Goal: Task Accomplishment & Management: Complete application form

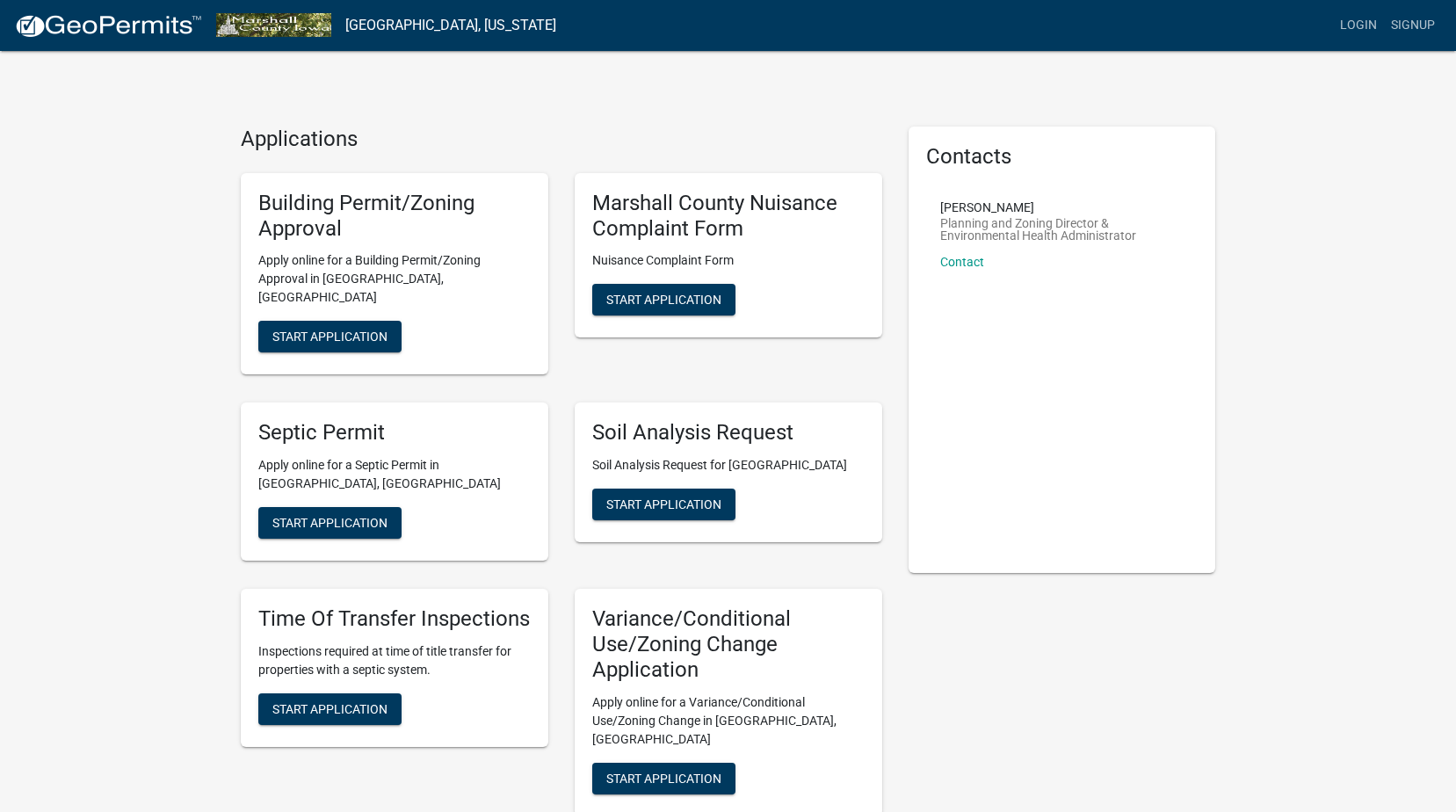
click at [172, 207] on div "Applications Building Permit/Zoning Approval Apply online for a Building Permit…" at bounding box center [728, 696] width 1456 height 1393
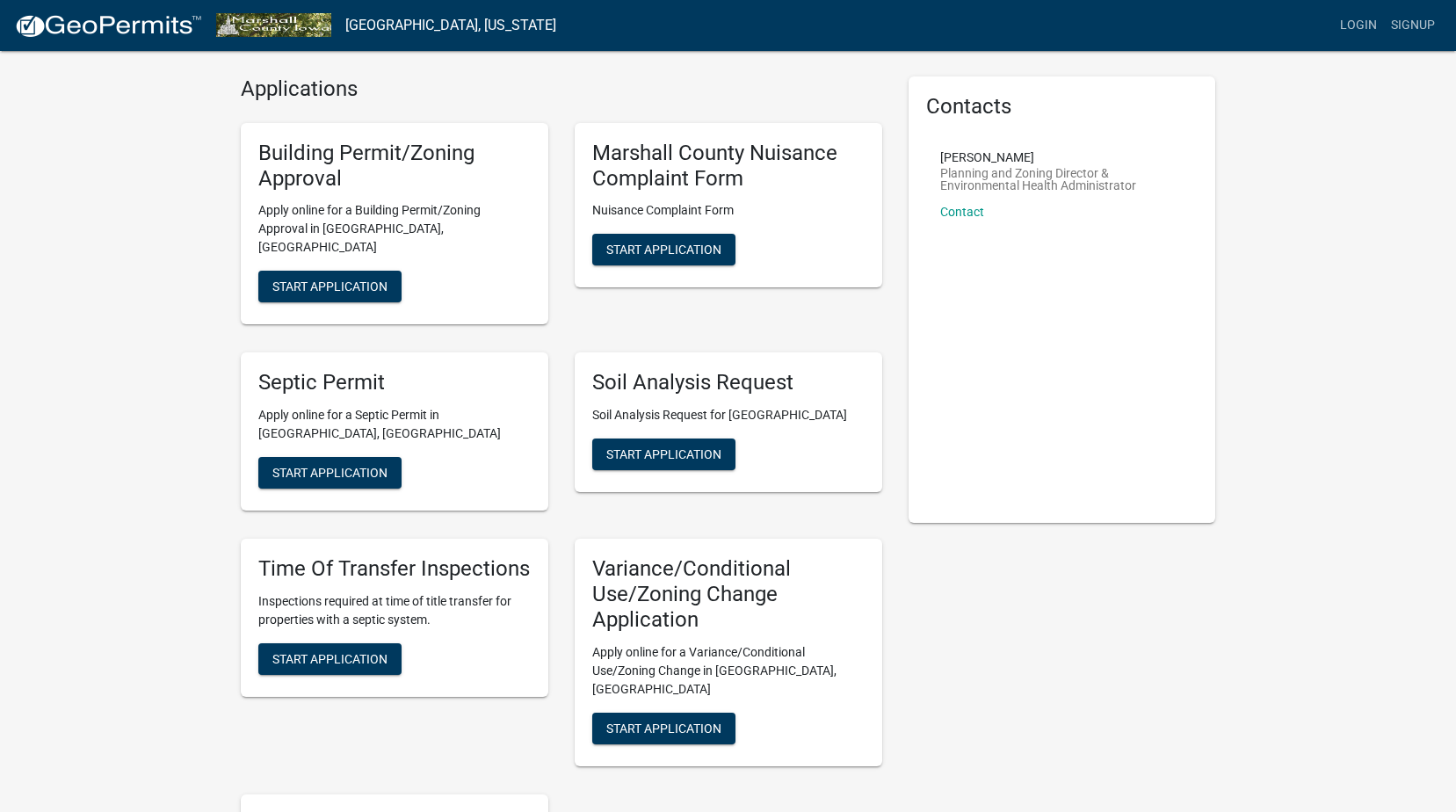
scroll to position [17, 0]
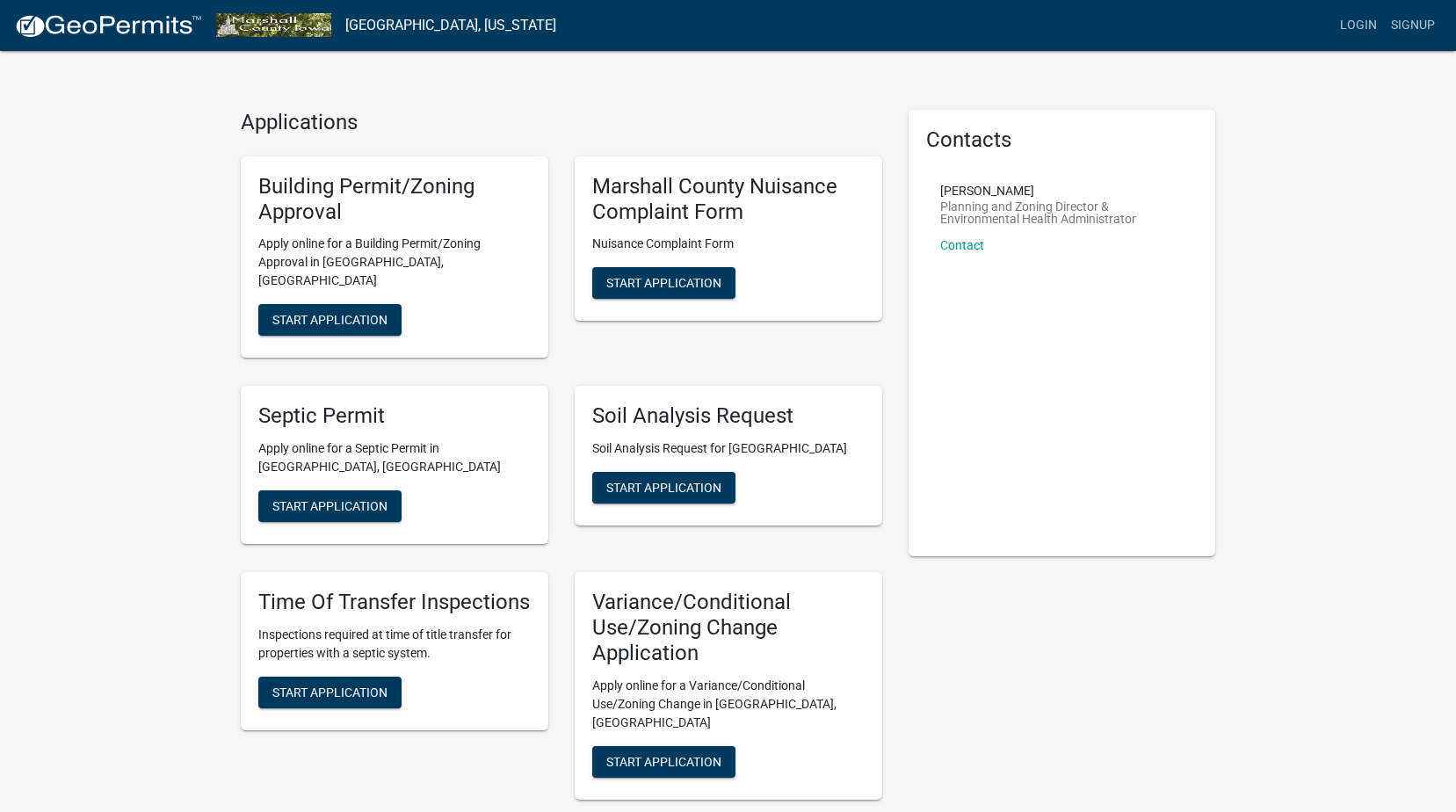
click at [1087, 647] on div "Contacts [PERSON_NAME] Planning and Zoning Director & Environmental Health Admi…" at bounding box center [1062, 685] width 334 height 1151
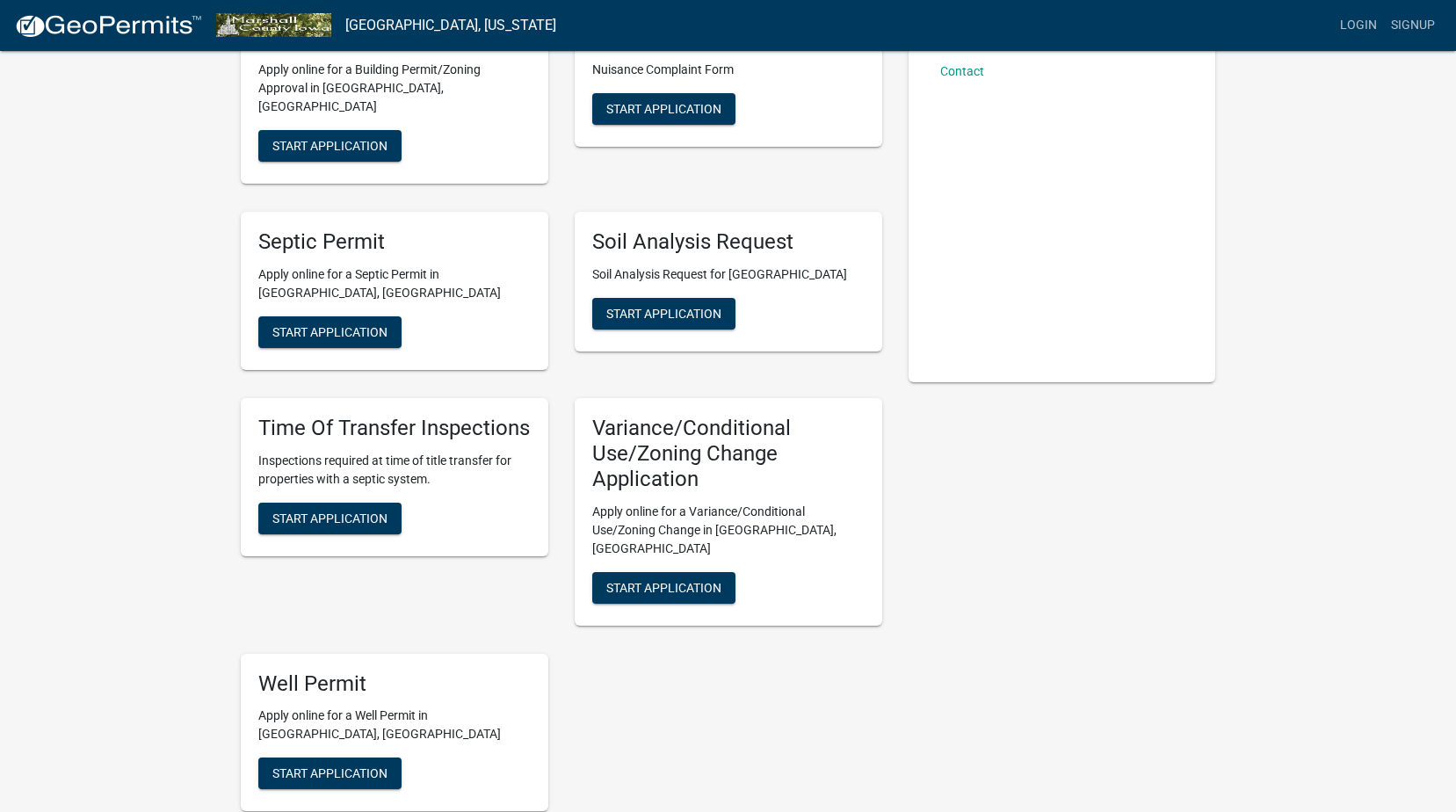
scroll to position [193, 0]
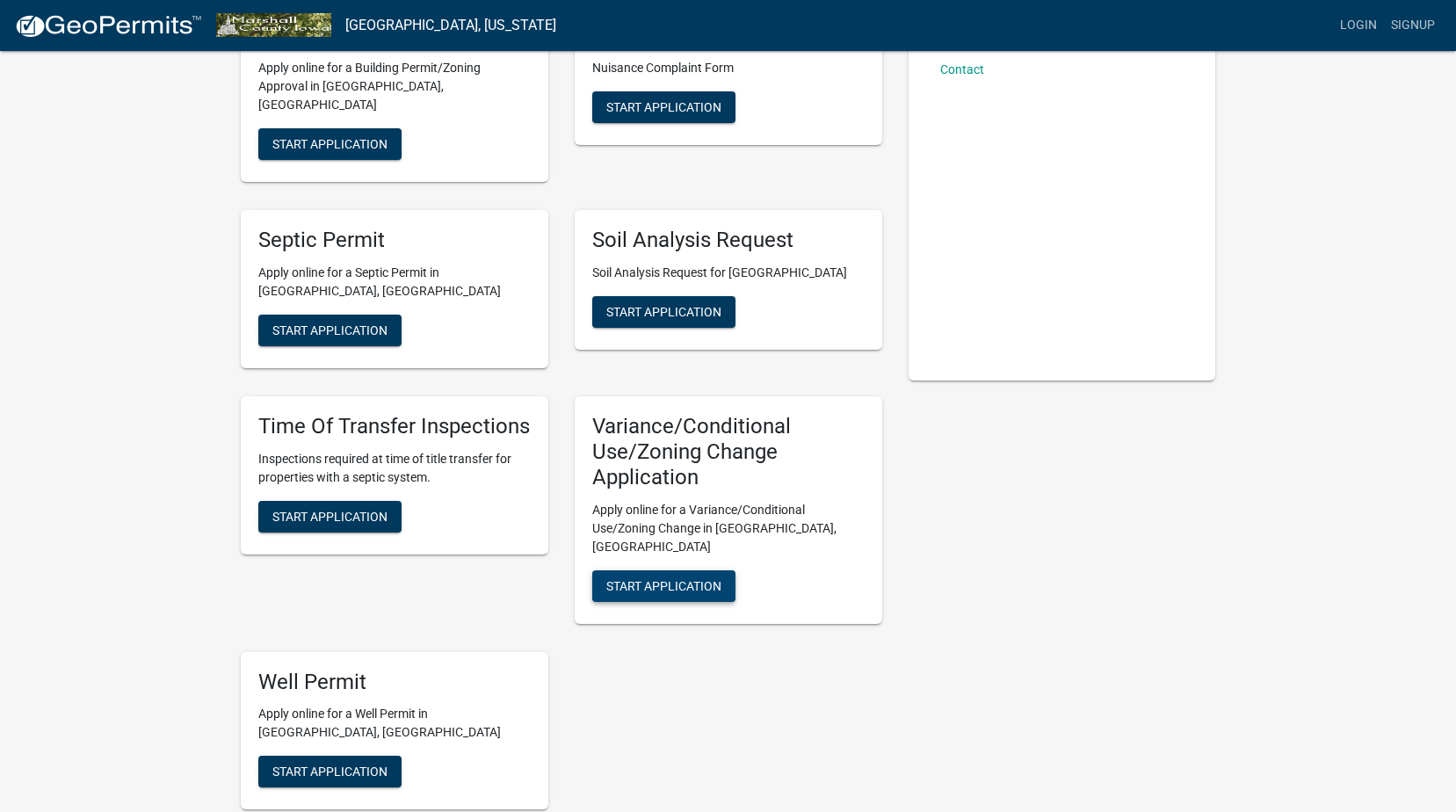
click at [675, 578] on span "Start Application" at bounding box center [663, 584] width 115 height 14
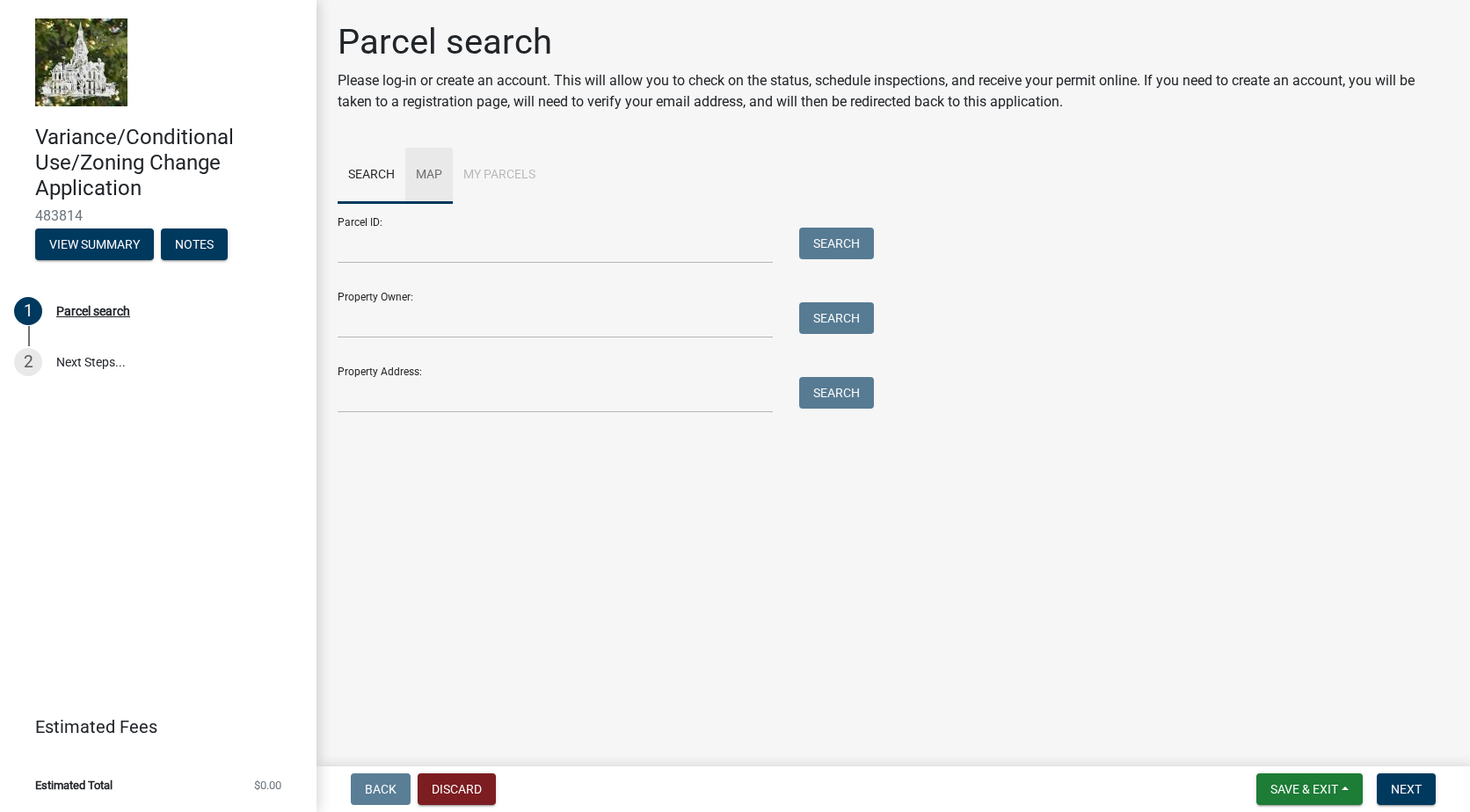
click at [432, 173] on link "Map" at bounding box center [429, 175] width 48 height 56
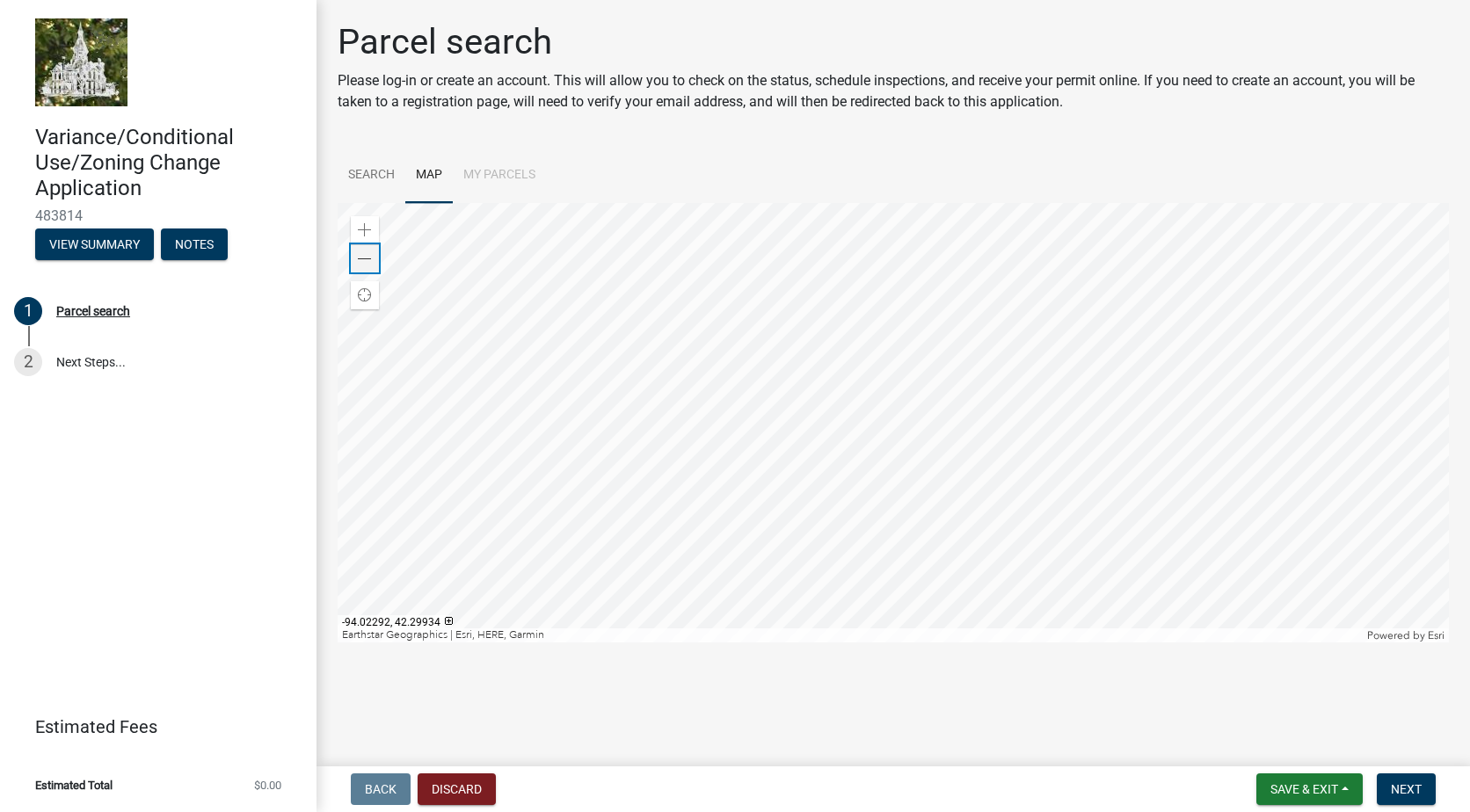
click at [375, 261] on div "Zoom out" at bounding box center [364, 258] width 28 height 28
click at [365, 228] on span at bounding box center [364, 229] width 14 height 14
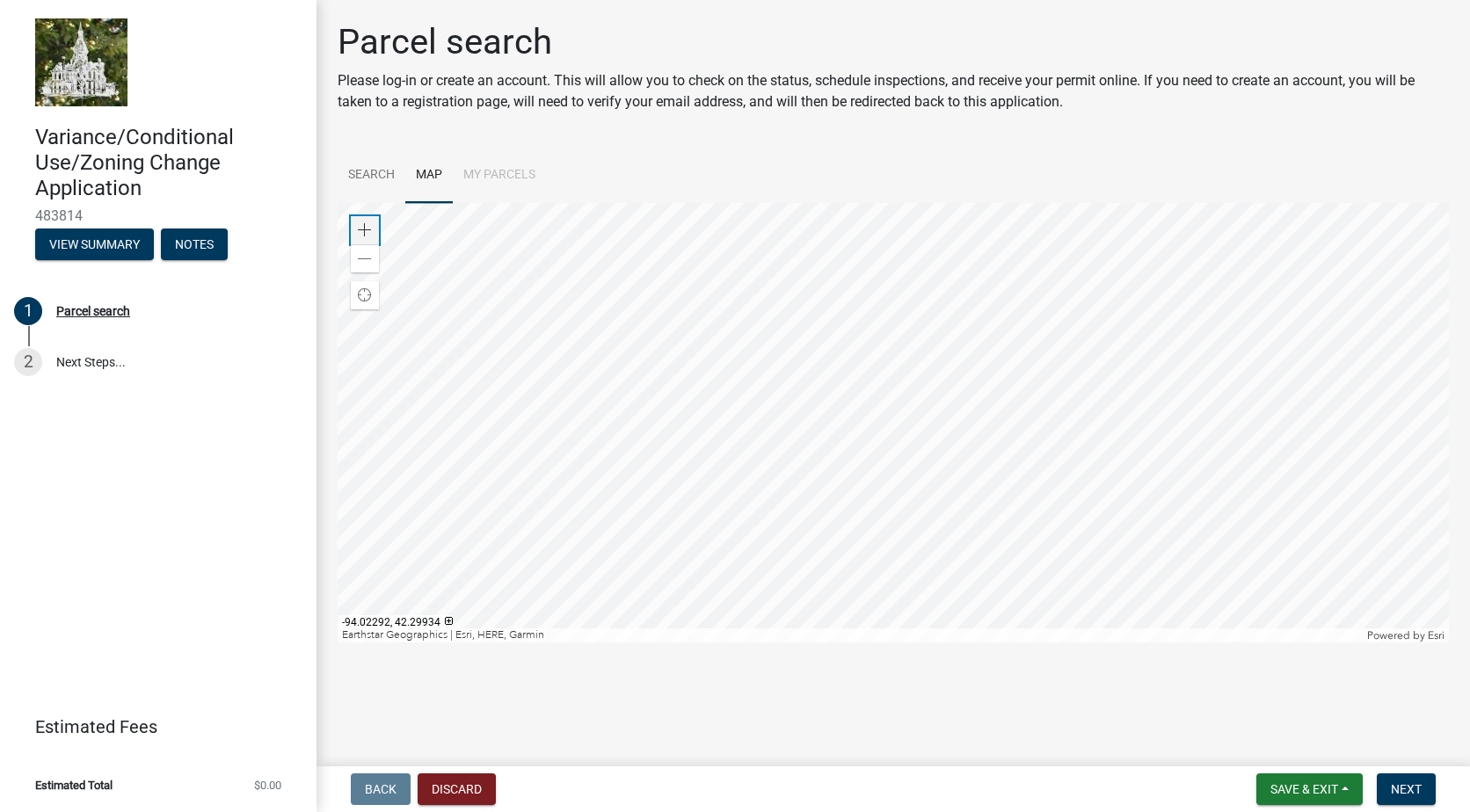
click at [365, 228] on span at bounding box center [364, 229] width 14 height 14
click at [801, 594] on div at bounding box center [893, 422] width 1111 height 439
click at [908, 548] on div at bounding box center [893, 422] width 1111 height 439
click at [1031, 451] on div at bounding box center [893, 422] width 1111 height 439
click at [860, 572] on div at bounding box center [893, 422] width 1111 height 439
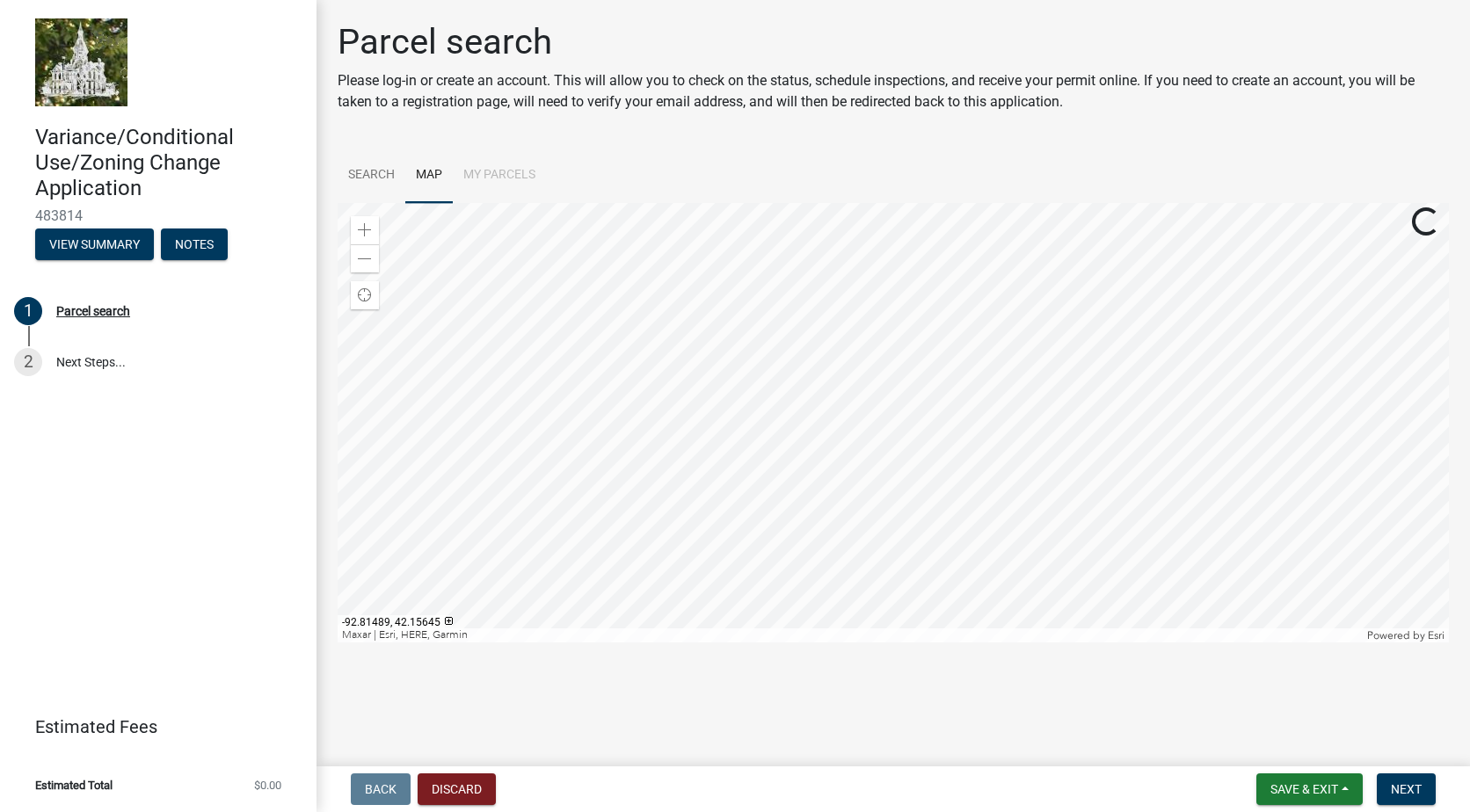
click at [975, 566] on div at bounding box center [893, 422] width 1111 height 439
click at [640, 623] on div at bounding box center [893, 422] width 1111 height 439
click at [765, 619] on div at bounding box center [893, 422] width 1111 height 439
click at [1057, 595] on div at bounding box center [893, 422] width 1111 height 439
click at [1038, 561] on div at bounding box center [893, 422] width 1111 height 439
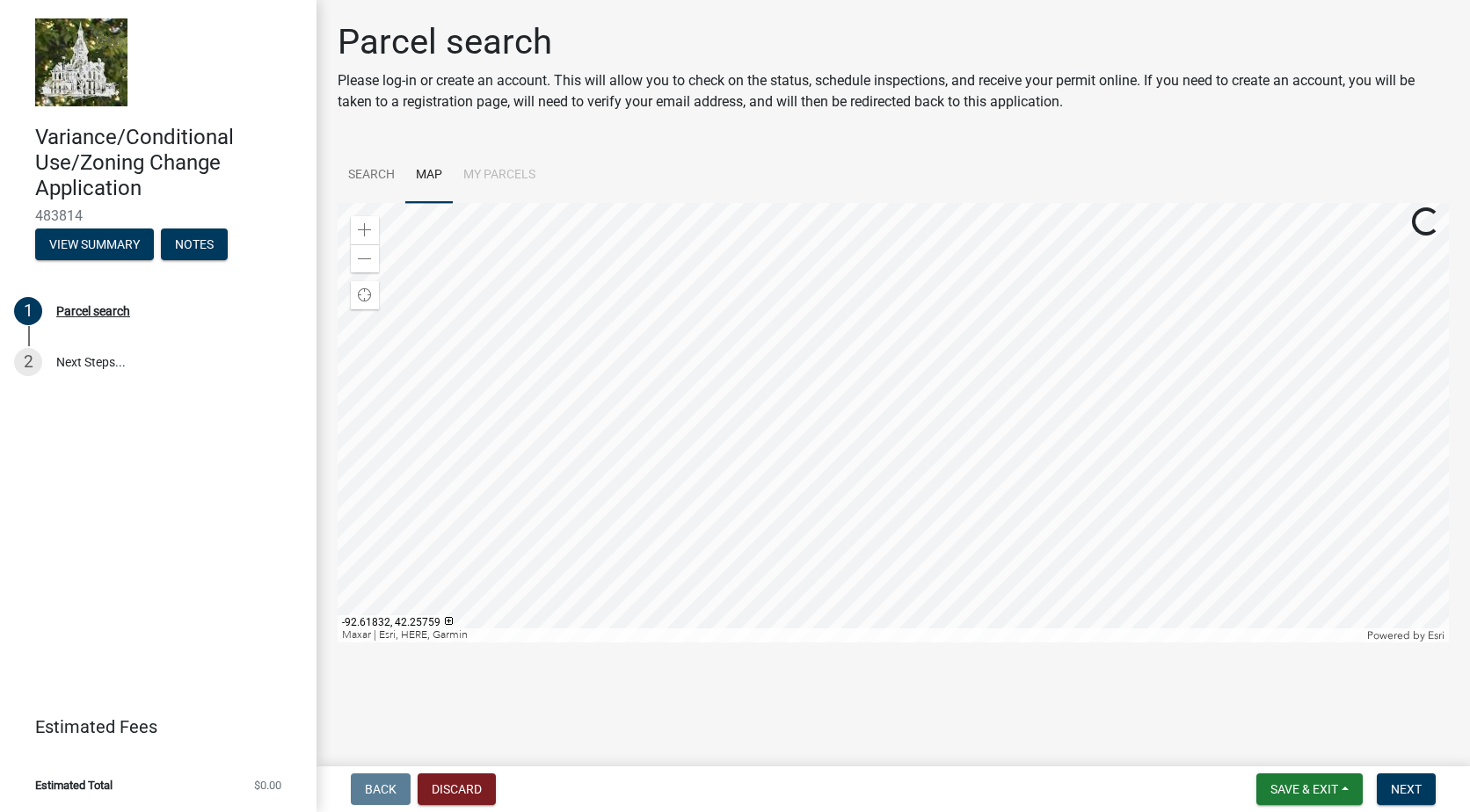
click at [951, 545] on div at bounding box center [893, 422] width 1111 height 439
click at [1164, 583] on div at bounding box center [893, 422] width 1111 height 439
click at [1125, 532] on div at bounding box center [893, 422] width 1111 height 439
click at [1080, 621] on div at bounding box center [893, 422] width 1111 height 439
click at [766, 513] on div at bounding box center [893, 422] width 1111 height 439
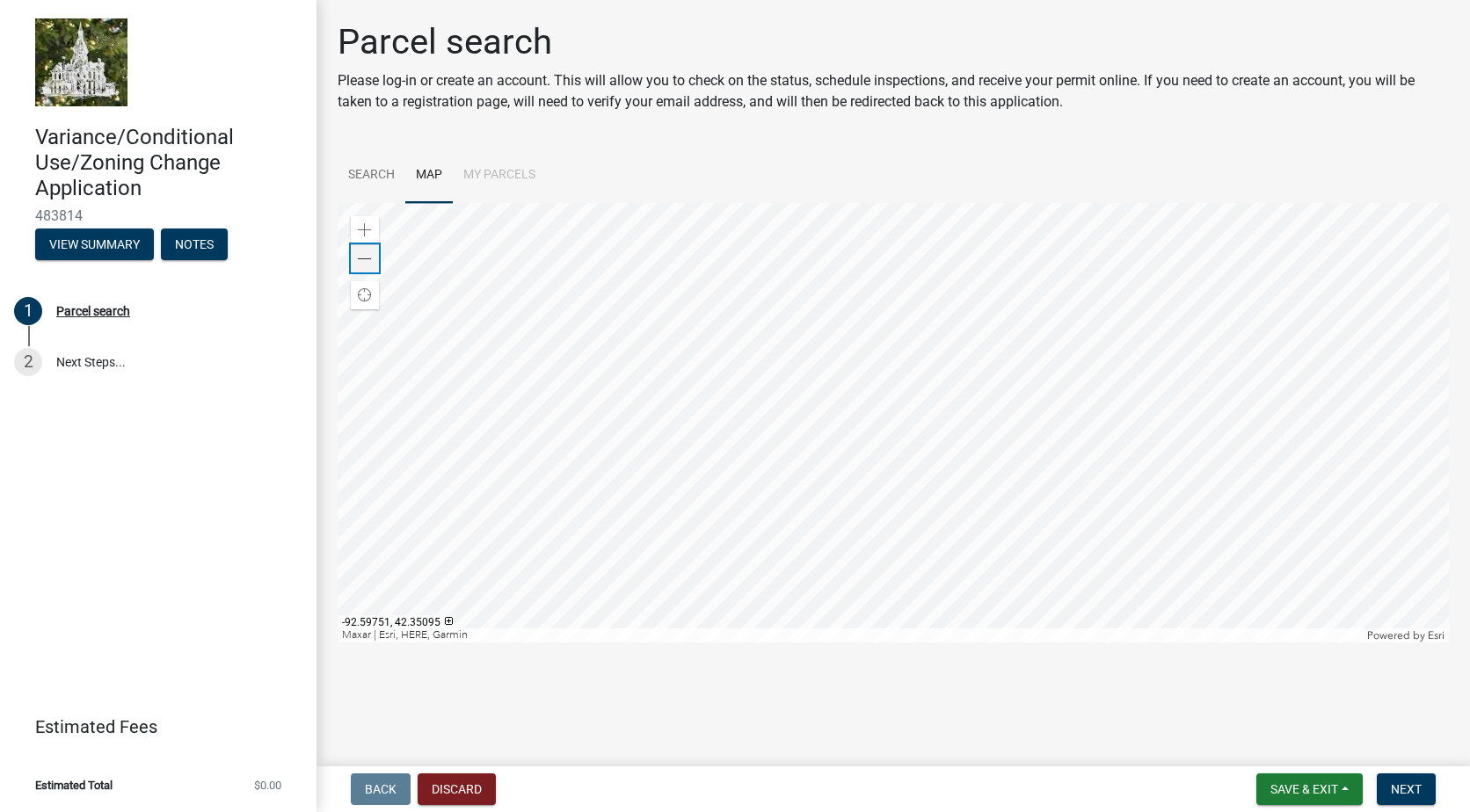
click at [368, 261] on span at bounding box center [364, 259] width 14 height 14
click at [1063, 300] on div at bounding box center [893, 422] width 1111 height 439
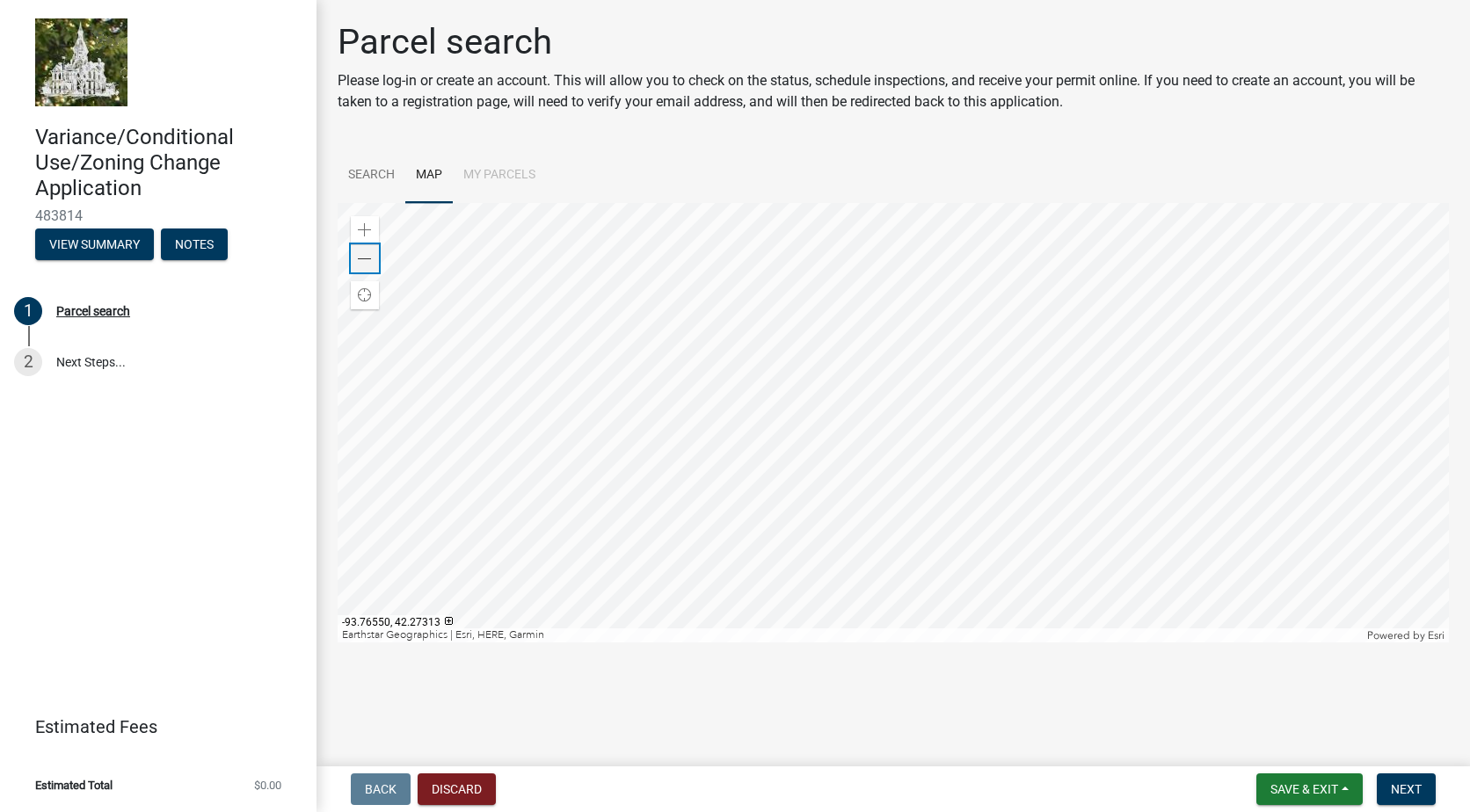
click at [375, 256] on div "Zoom out" at bounding box center [364, 258] width 28 height 28
click at [374, 226] on div "Zoom in" at bounding box center [364, 230] width 28 height 28
click at [981, 575] on div at bounding box center [893, 422] width 1111 height 439
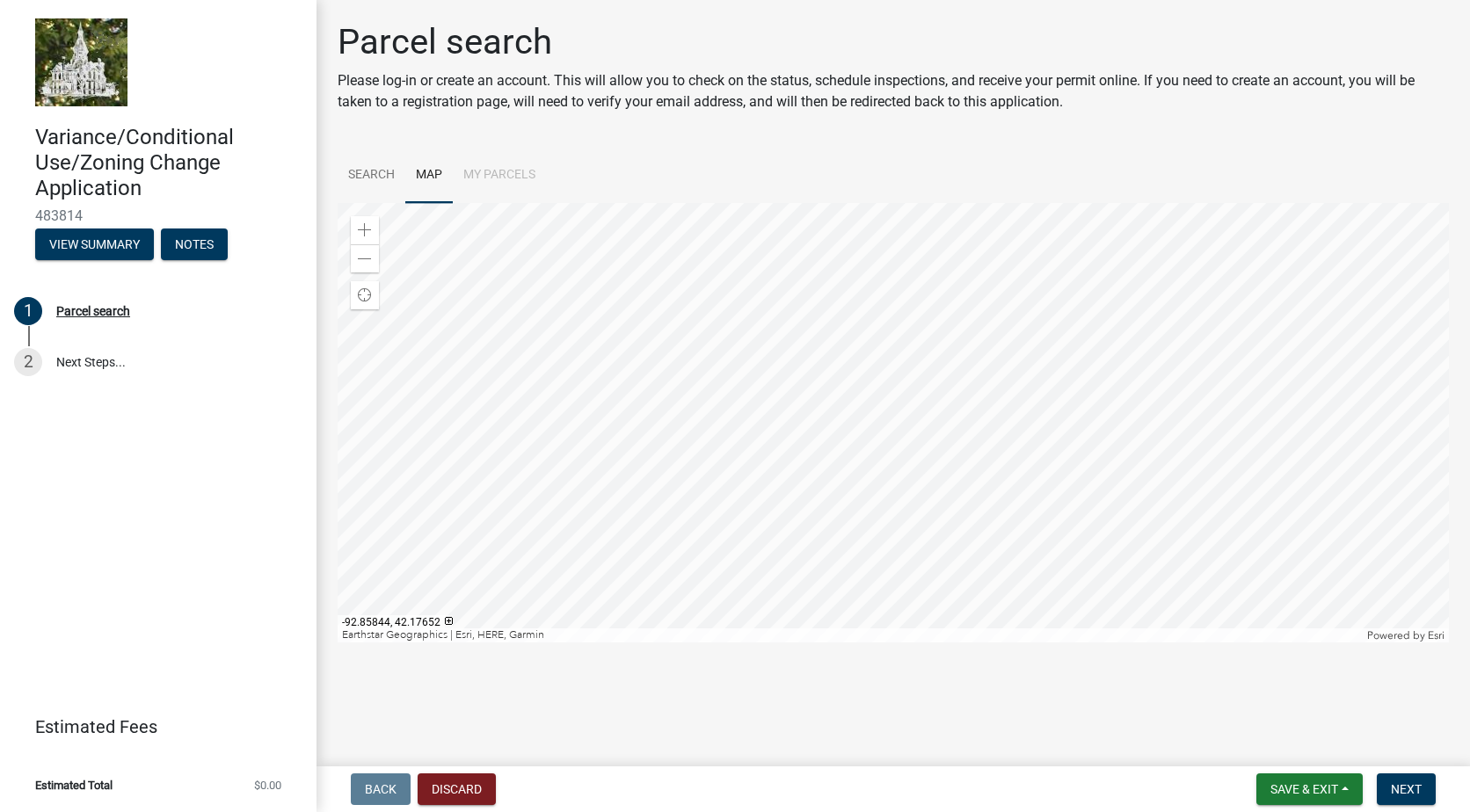
click at [1011, 480] on div at bounding box center [893, 422] width 1111 height 439
click at [362, 255] on span at bounding box center [364, 259] width 14 height 14
click at [362, 228] on span at bounding box center [364, 229] width 14 height 14
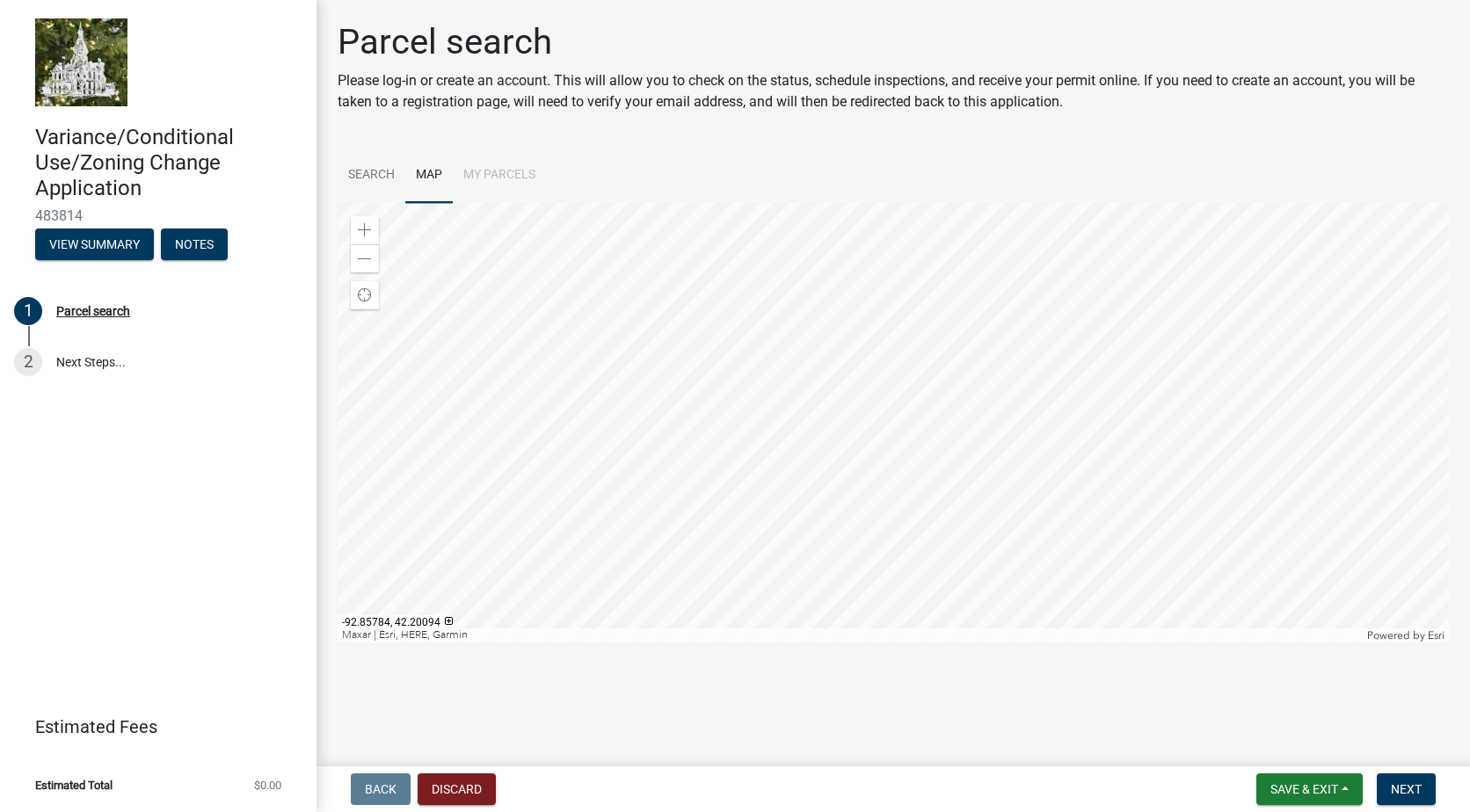
click at [1172, 400] on div at bounding box center [893, 422] width 1111 height 439
click at [1035, 337] on div at bounding box center [893, 422] width 1111 height 439
click at [823, 411] on div at bounding box center [893, 422] width 1111 height 439
click at [370, 255] on span at bounding box center [364, 259] width 14 height 14
click at [362, 227] on span at bounding box center [364, 229] width 14 height 14
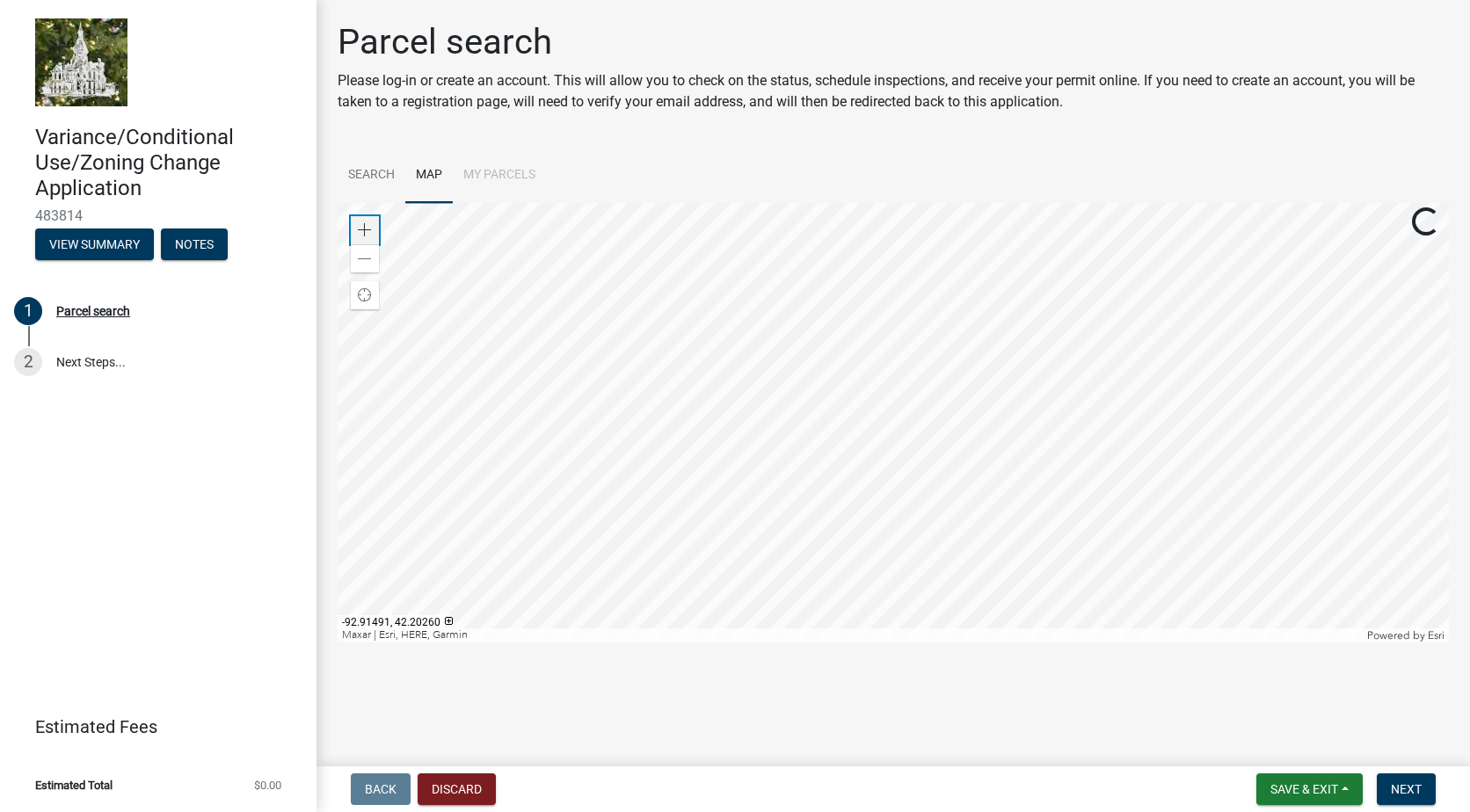
click at [362, 227] on span at bounding box center [364, 229] width 14 height 14
click at [1019, 558] on div at bounding box center [893, 422] width 1111 height 439
click at [853, 613] on div at bounding box center [893, 422] width 1111 height 439
click at [1160, 261] on div at bounding box center [893, 422] width 1111 height 439
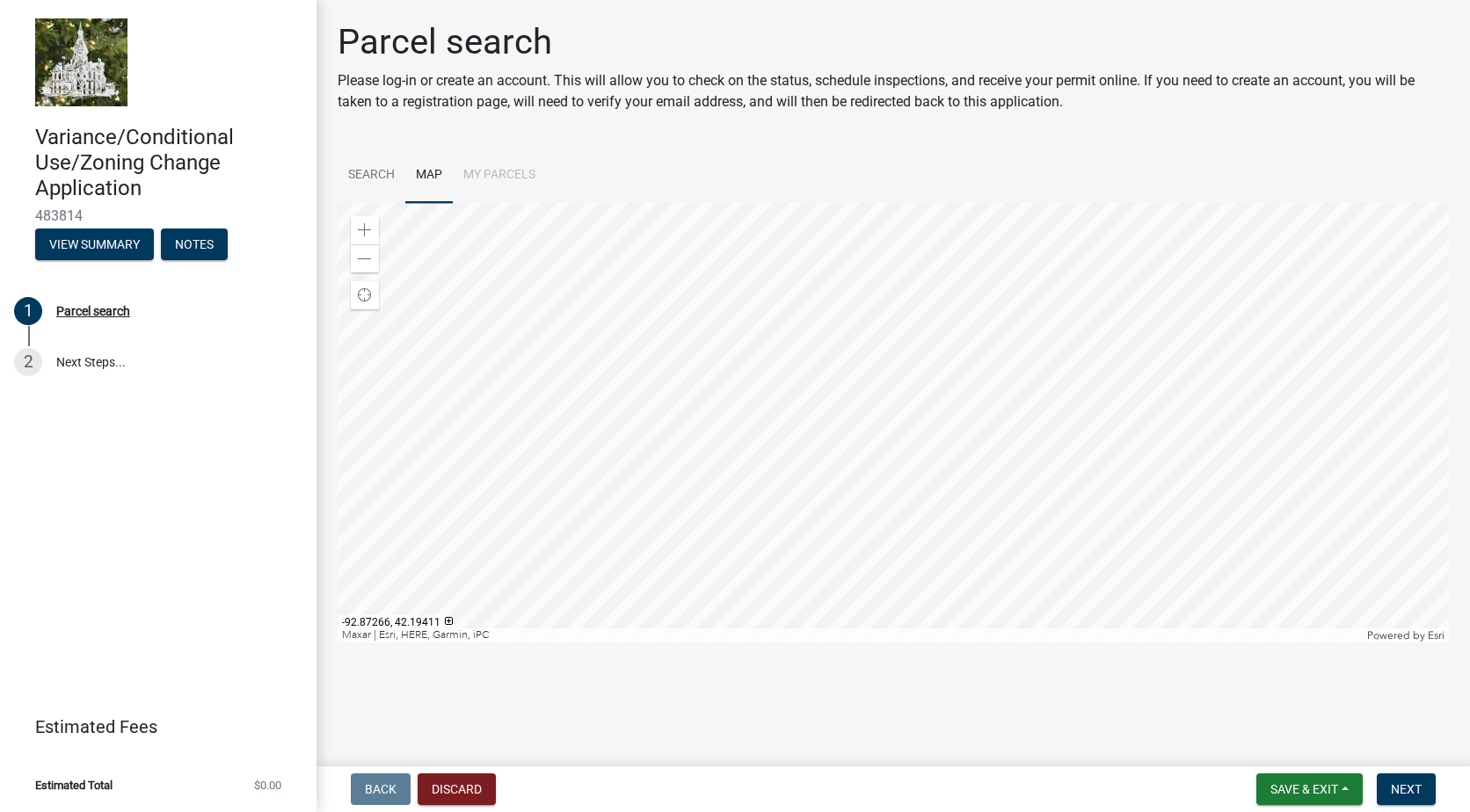
click at [826, 284] on div at bounding box center [893, 422] width 1111 height 439
click at [1160, 430] on div at bounding box center [893, 422] width 1111 height 439
click at [1159, 411] on div at bounding box center [893, 422] width 1111 height 439
click at [1108, 304] on div at bounding box center [893, 422] width 1111 height 439
click at [1046, 498] on div at bounding box center [893, 422] width 1111 height 439
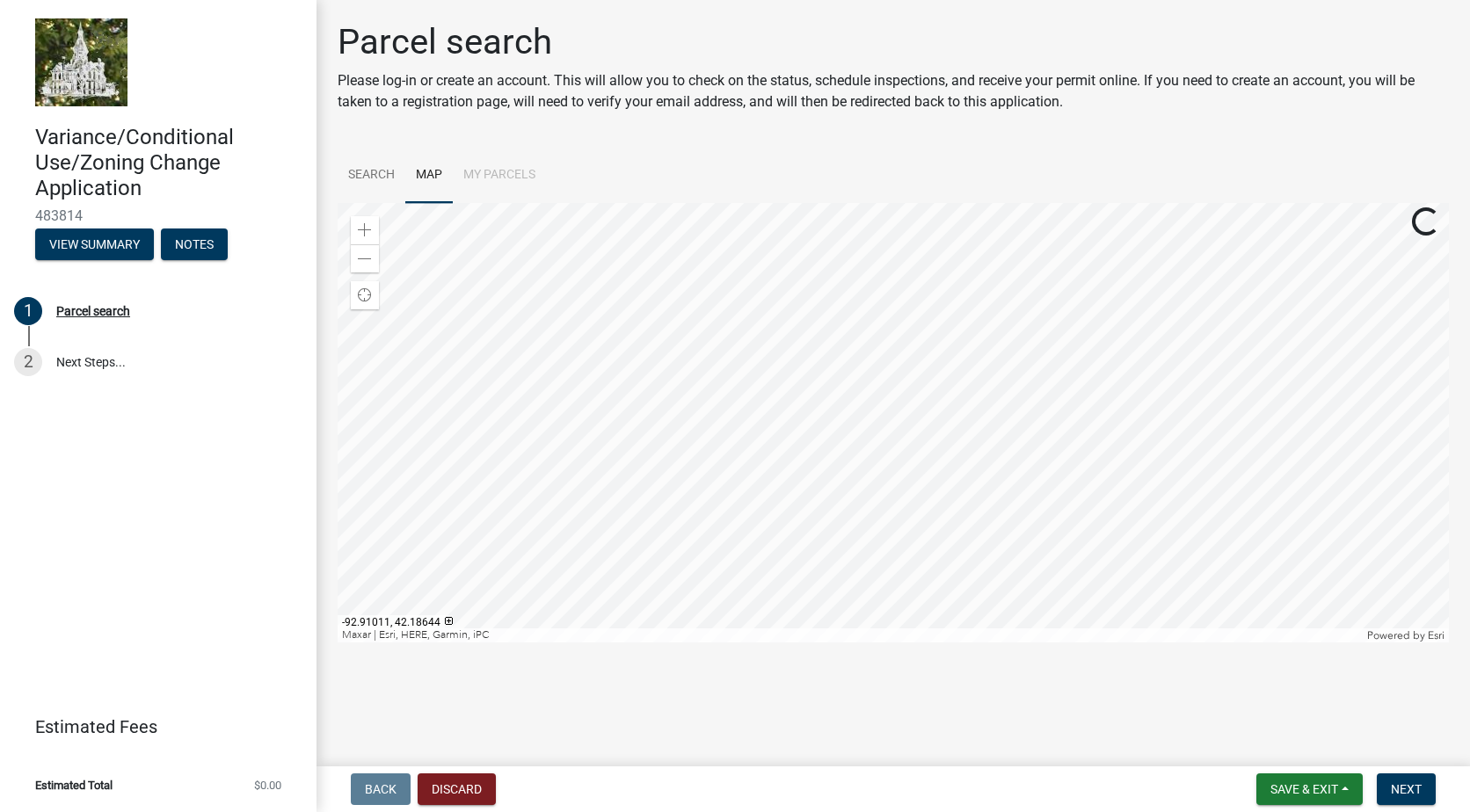
click at [1087, 428] on div at bounding box center [893, 422] width 1111 height 439
click at [778, 372] on div at bounding box center [893, 422] width 1111 height 439
click at [878, 508] on div at bounding box center [893, 422] width 1111 height 439
click at [374, 260] on div "Zoom out" at bounding box center [364, 258] width 28 height 28
click at [374, 259] on div "Zoom out" at bounding box center [364, 258] width 28 height 28
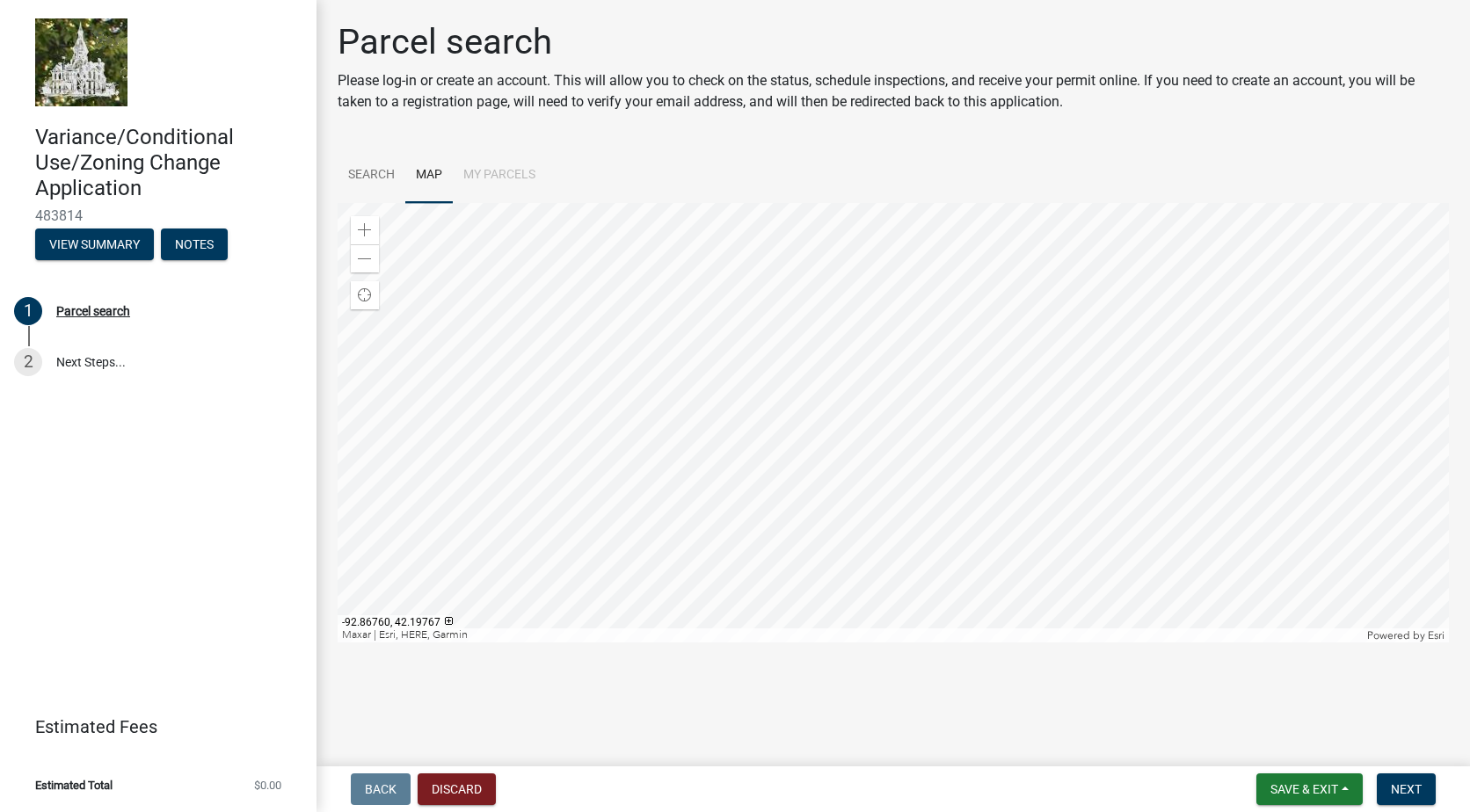
click at [1081, 439] on div at bounding box center [893, 422] width 1111 height 439
click at [1030, 350] on div at bounding box center [893, 422] width 1111 height 439
click at [1206, 291] on div at bounding box center [893, 422] width 1111 height 439
click at [1035, 419] on div at bounding box center [893, 422] width 1111 height 439
click at [373, 262] on div "Zoom out" at bounding box center [364, 258] width 28 height 28
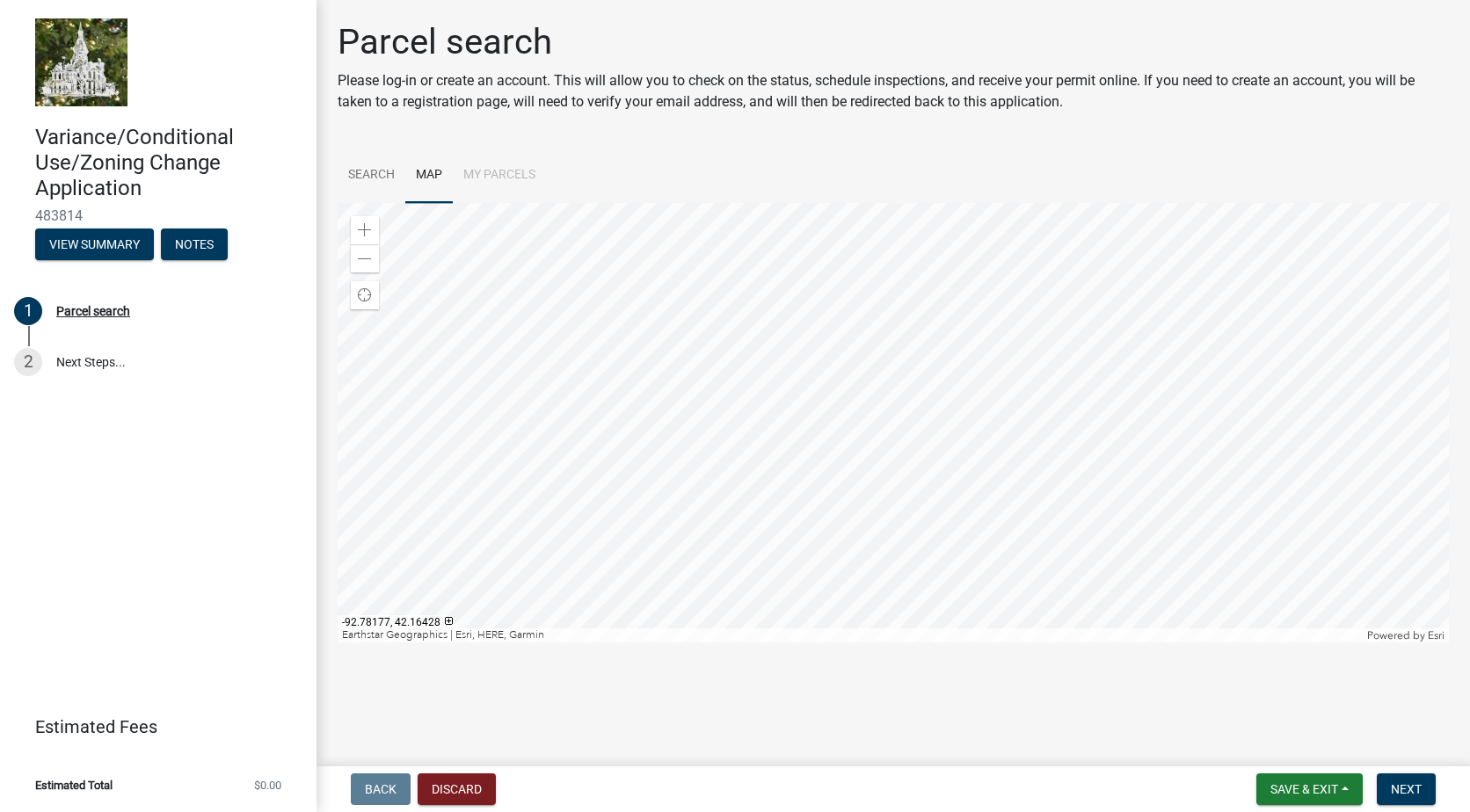
click at [1186, 478] on div at bounding box center [893, 422] width 1111 height 439
click at [364, 235] on span at bounding box center [364, 229] width 14 height 14
click at [1070, 567] on div at bounding box center [893, 422] width 1111 height 439
click at [997, 548] on div at bounding box center [893, 422] width 1111 height 439
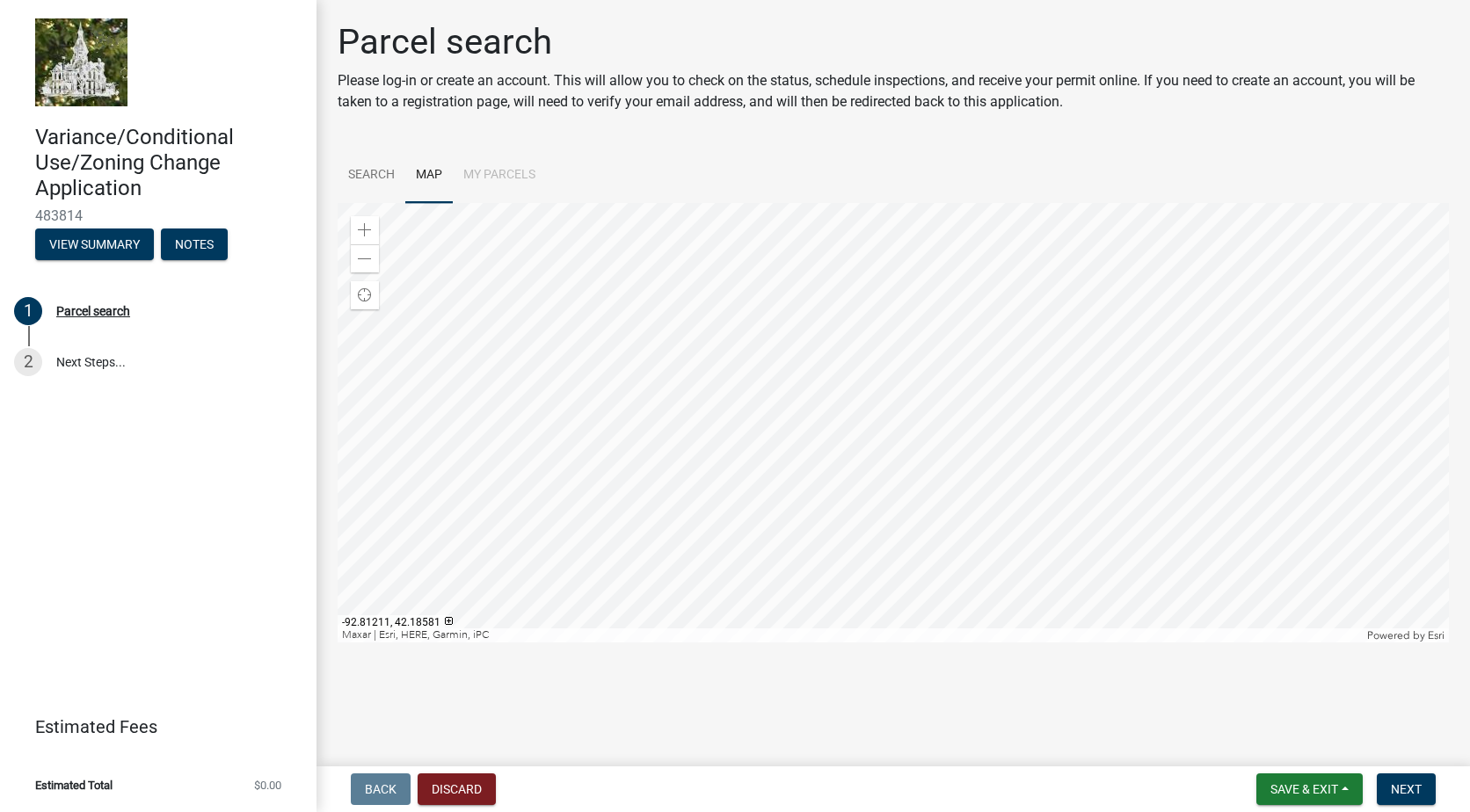
click at [1041, 491] on div at bounding box center [893, 422] width 1111 height 439
click at [1048, 491] on div at bounding box center [893, 422] width 1111 height 439
click at [370, 258] on span at bounding box center [364, 259] width 14 height 14
click at [786, 428] on div at bounding box center [893, 422] width 1111 height 439
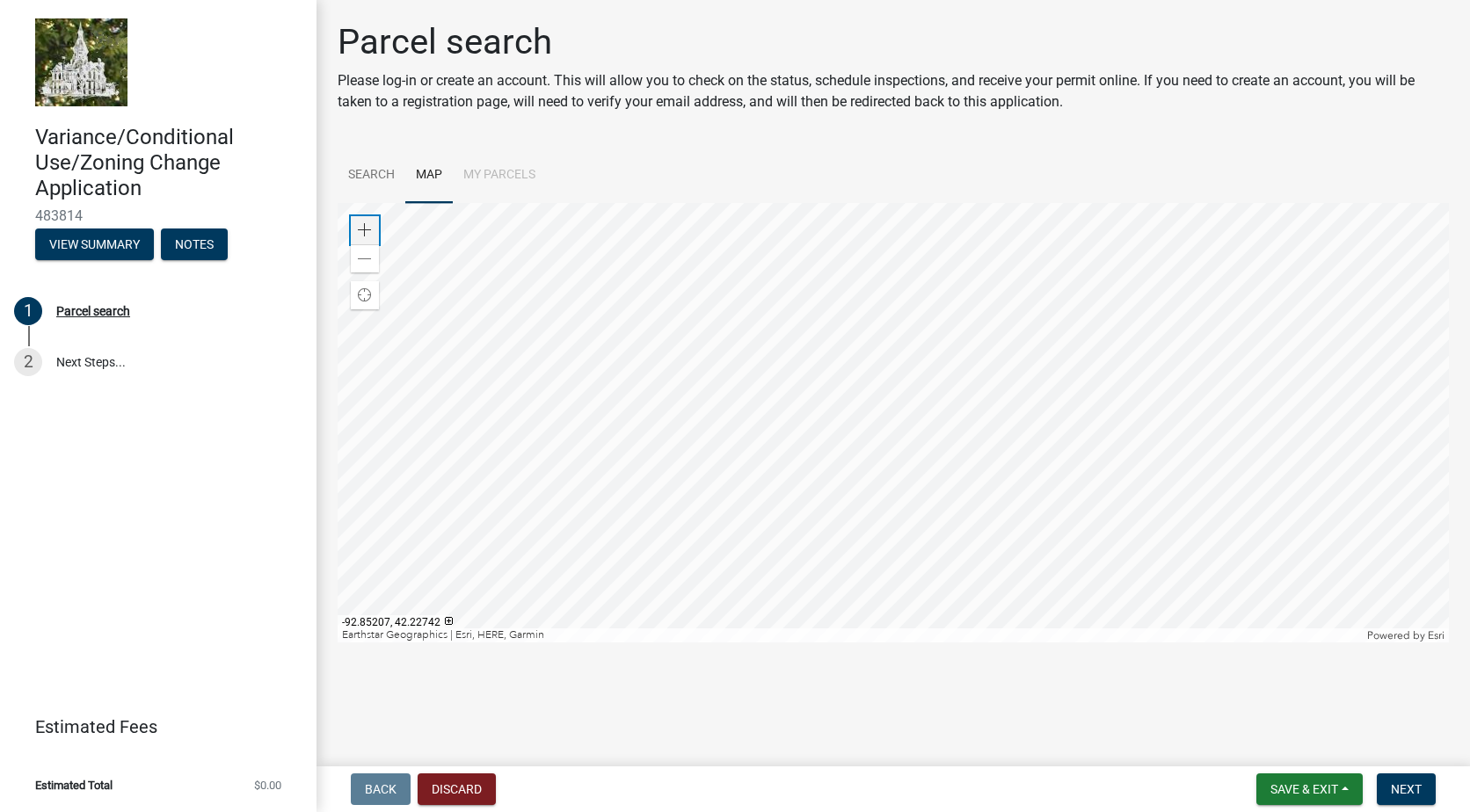
click at [368, 233] on span at bounding box center [364, 229] width 14 height 14
click at [1058, 402] on div at bounding box center [893, 422] width 1111 height 439
click at [695, 417] on div at bounding box center [893, 422] width 1111 height 439
click at [999, 561] on div at bounding box center [893, 422] width 1111 height 439
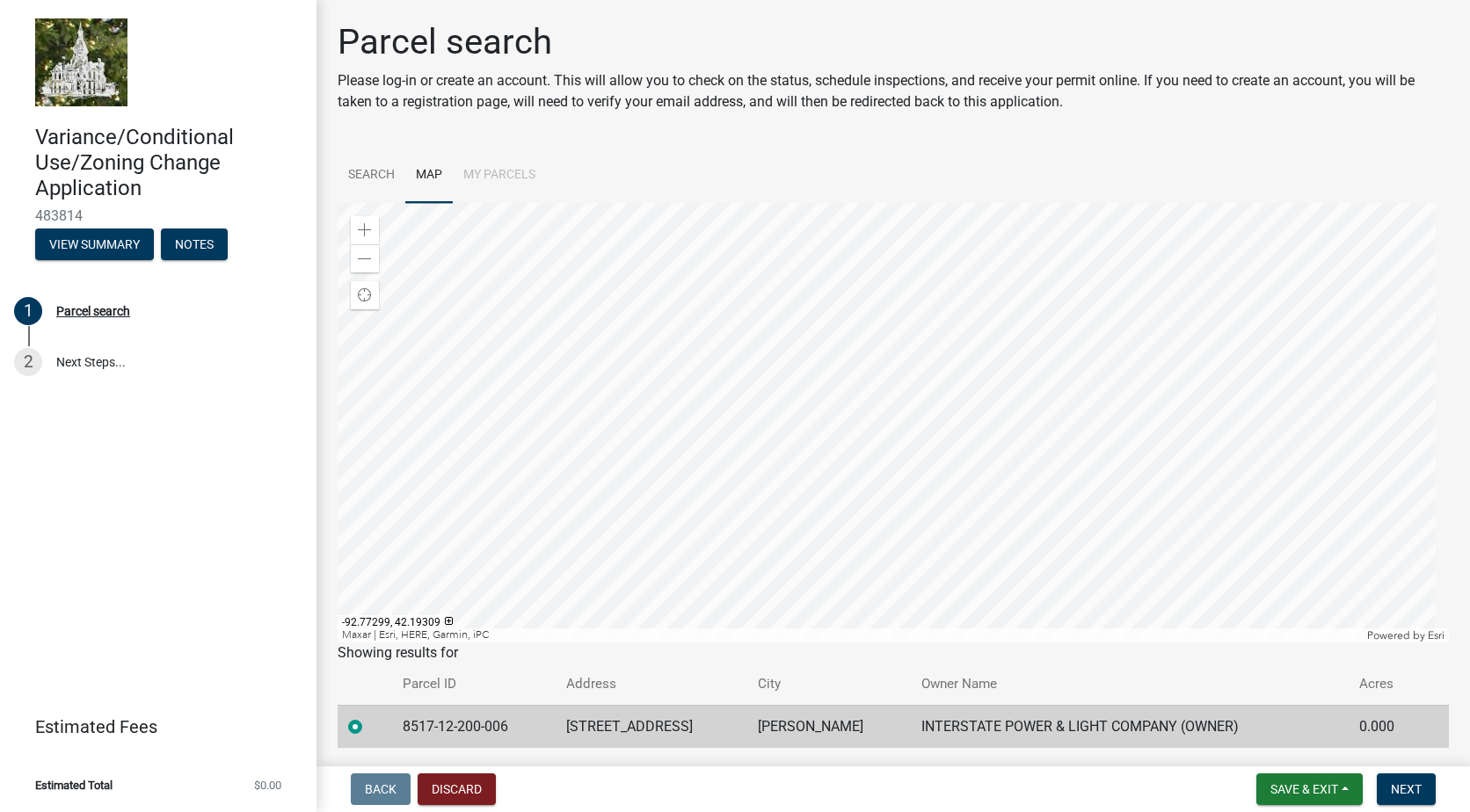
scroll to position [57, 0]
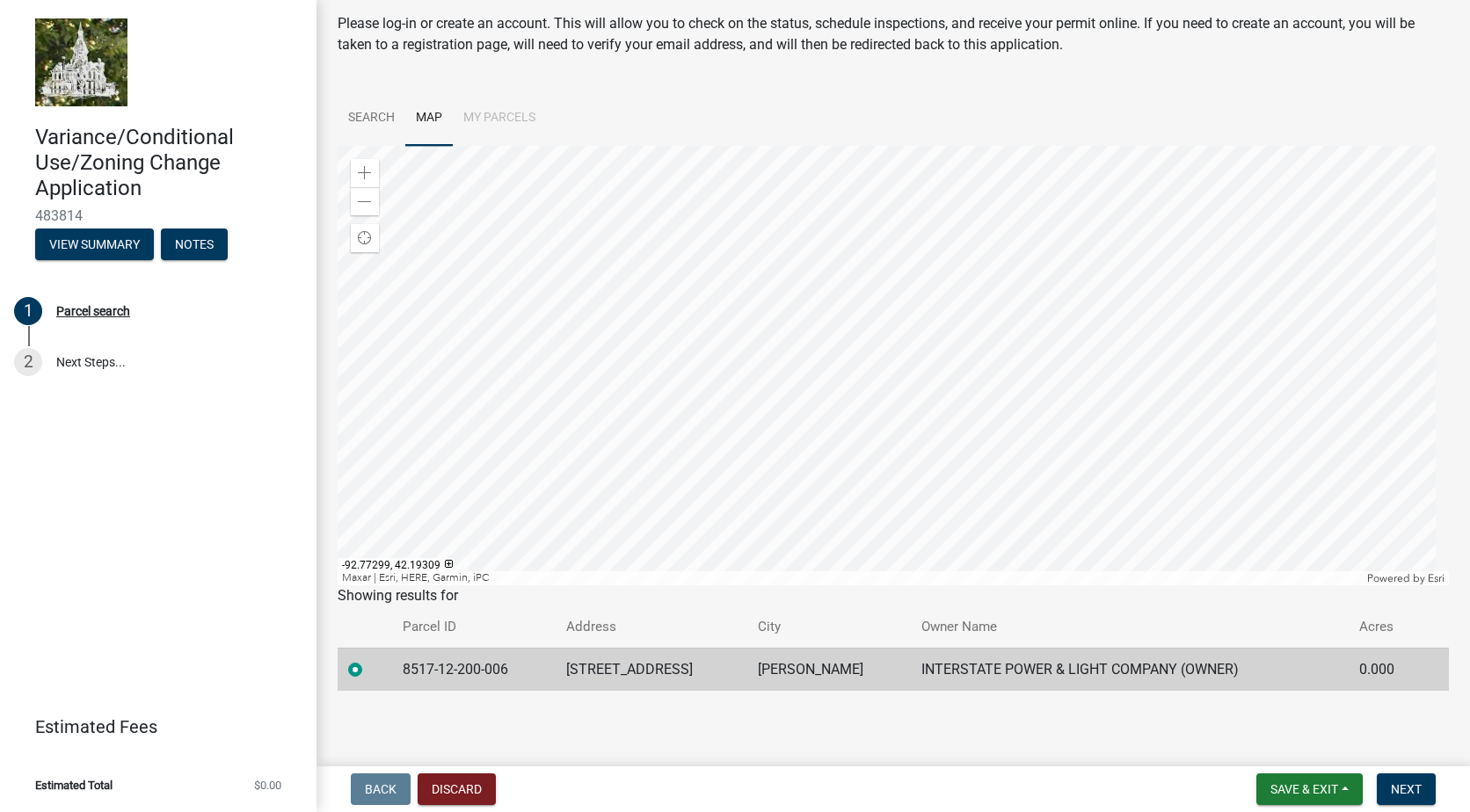
drag, startPoint x: 1285, startPoint y: 662, endPoint x: 1061, endPoint y: 676, distance: 224.4
click at [1284, 665] on td "INTERSTATE POWER & LIGHT COMPANY (OWNER)" at bounding box center [1129, 669] width 438 height 43
click at [1055, 670] on td "INTERSTATE POWER & LIGHT COMPANY (OWNER)" at bounding box center [1129, 669] width 438 height 43
drag, startPoint x: 574, startPoint y: 659, endPoint x: 535, endPoint y: 682, distance: 45.3
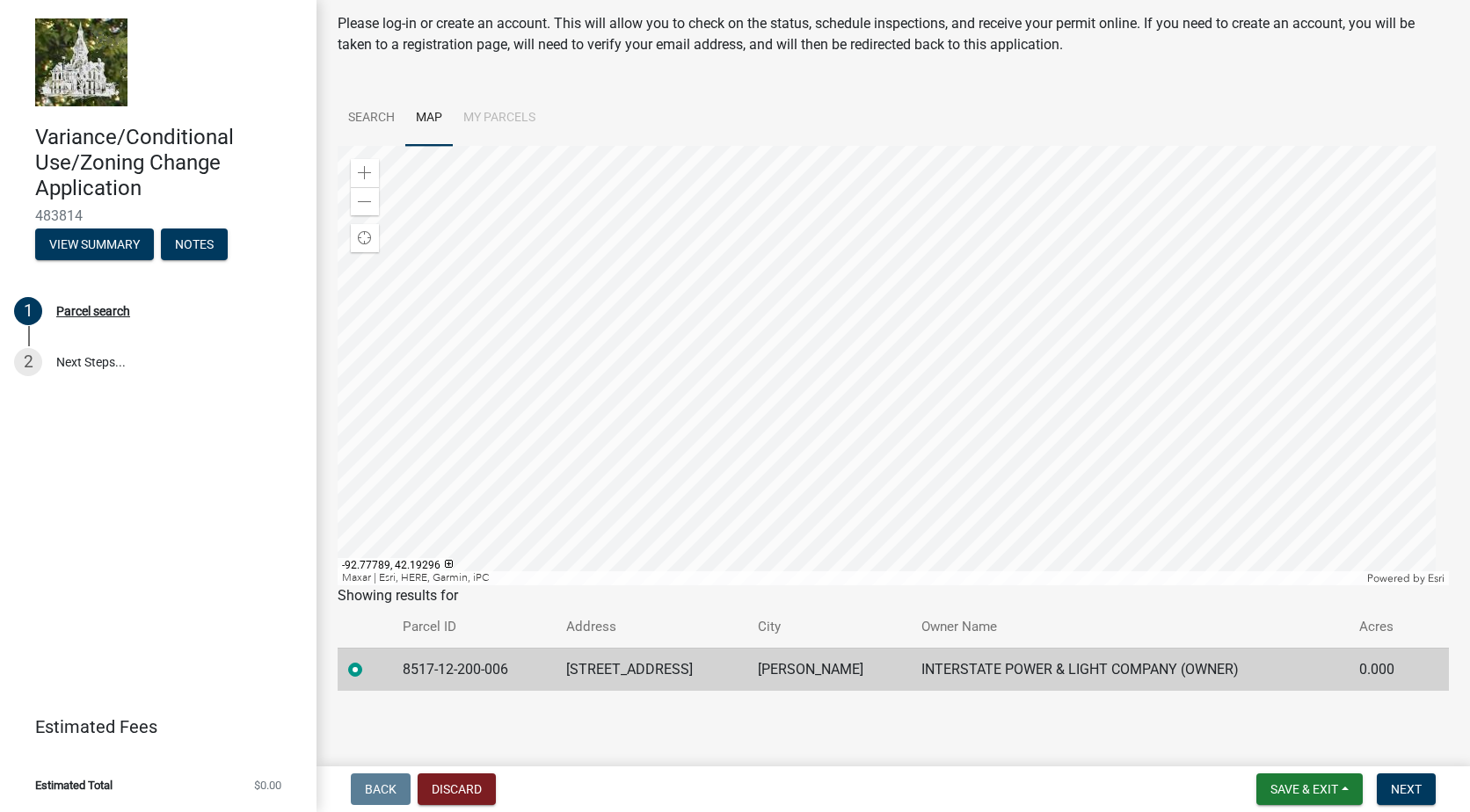
click at [555, 664] on td "8517-12-200-006" at bounding box center [473, 669] width 163 height 43
click at [521, 672] on td "8517-12-200-006" at bounding box center [473, 669] width 163 height 43
click at [73, 355] on link "2 Next Steps..." at bounding box center [158, 362] width 317 height 51
click at [1005, 504] on div at bounding box center [893, 365] width 1111 height 439
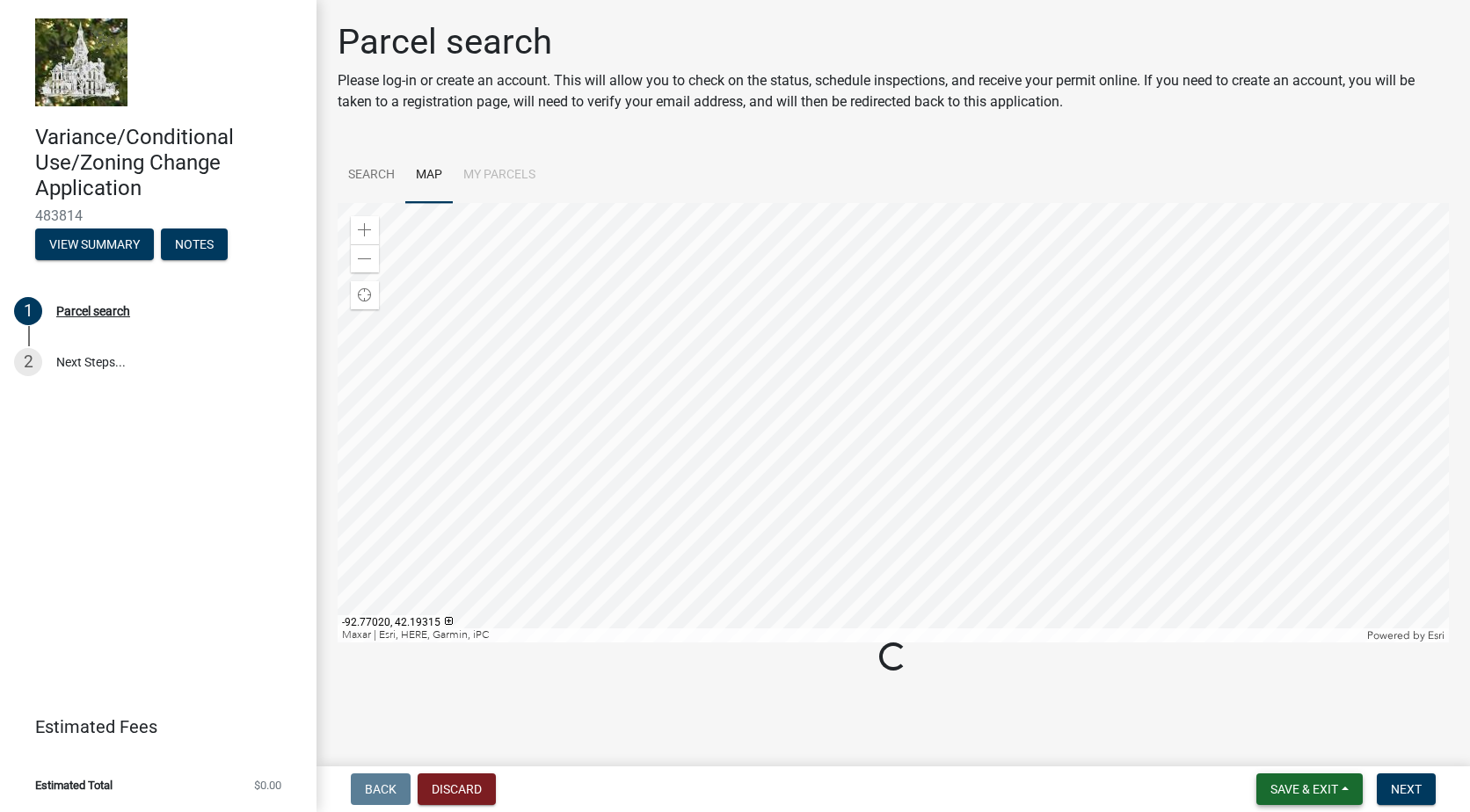
scroll to position [0, 0]
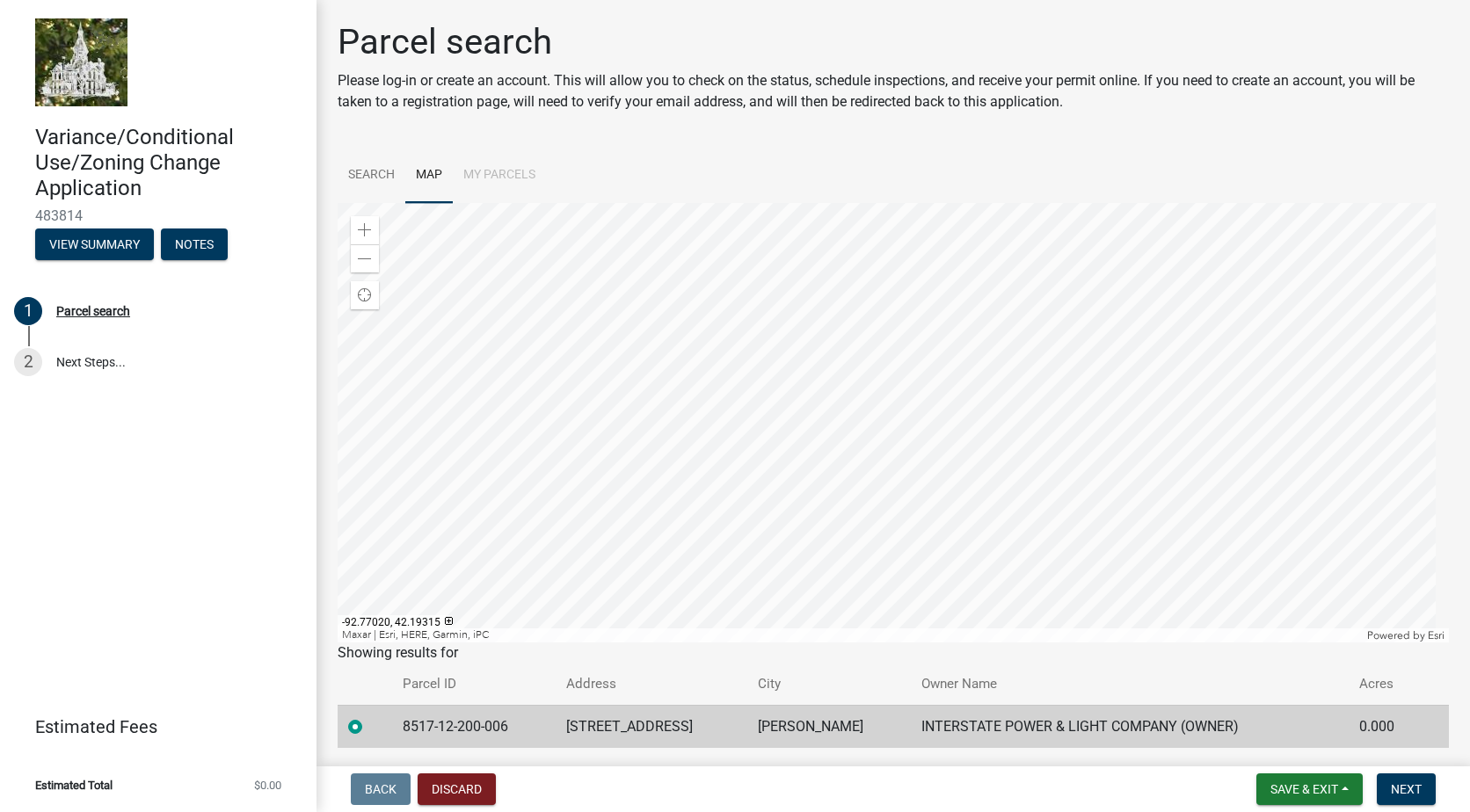
click at [756, 730] on td "[PERSON_NAME]" at bounding box center [829, 726] width 163 height 43
click at [1297, 784] on span "Save & Exit" at bounding box center [1304, 789] width 68 height 14
click at [1281, 740] on button "Save & Exit" at bounding box center [1292, 743] width 140 height 42
